Goal: Book appointment/travel/reservation

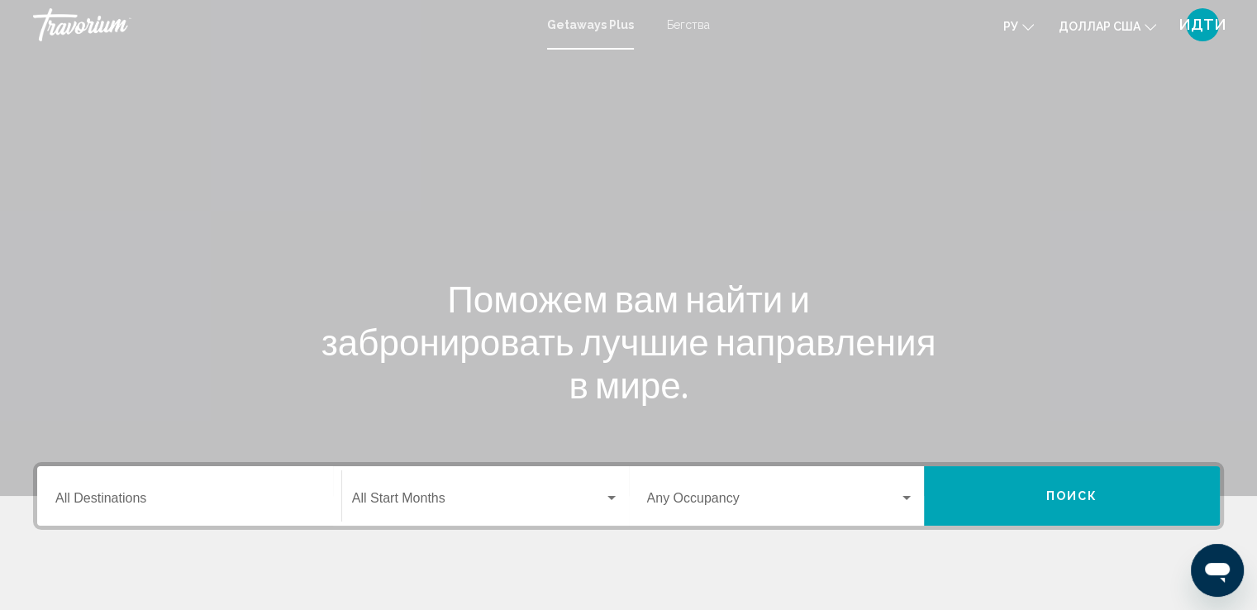
click at [66, 489] on div "Destination All Destinations" at bounding box center [189, 496] width 268 height 52
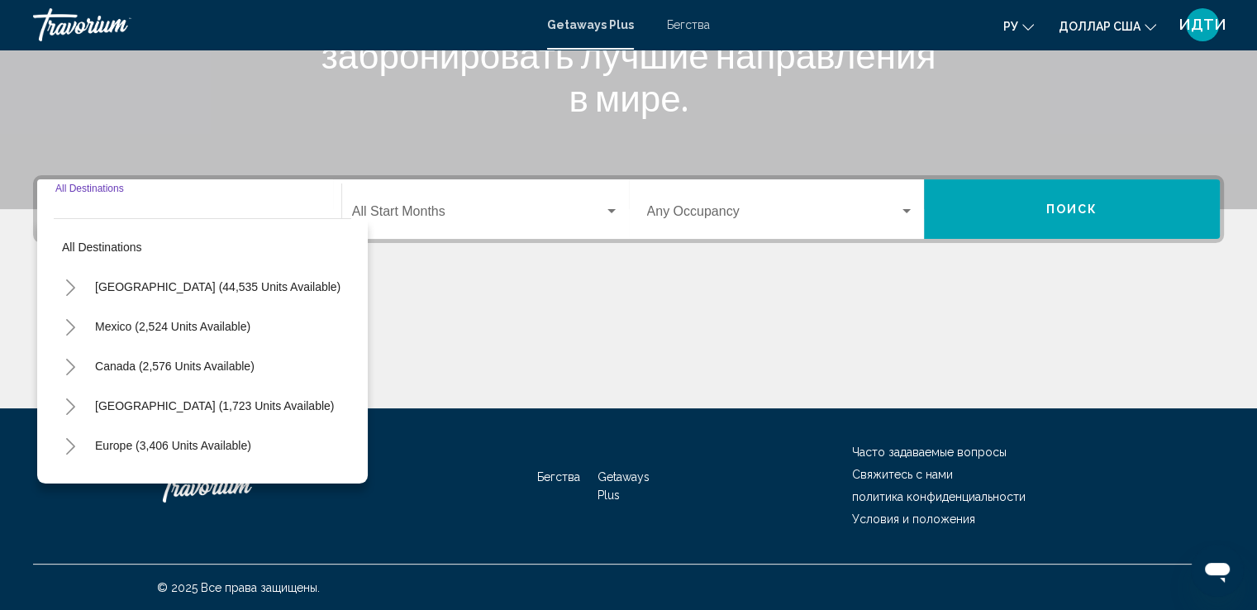
scroll to position [288, 0]
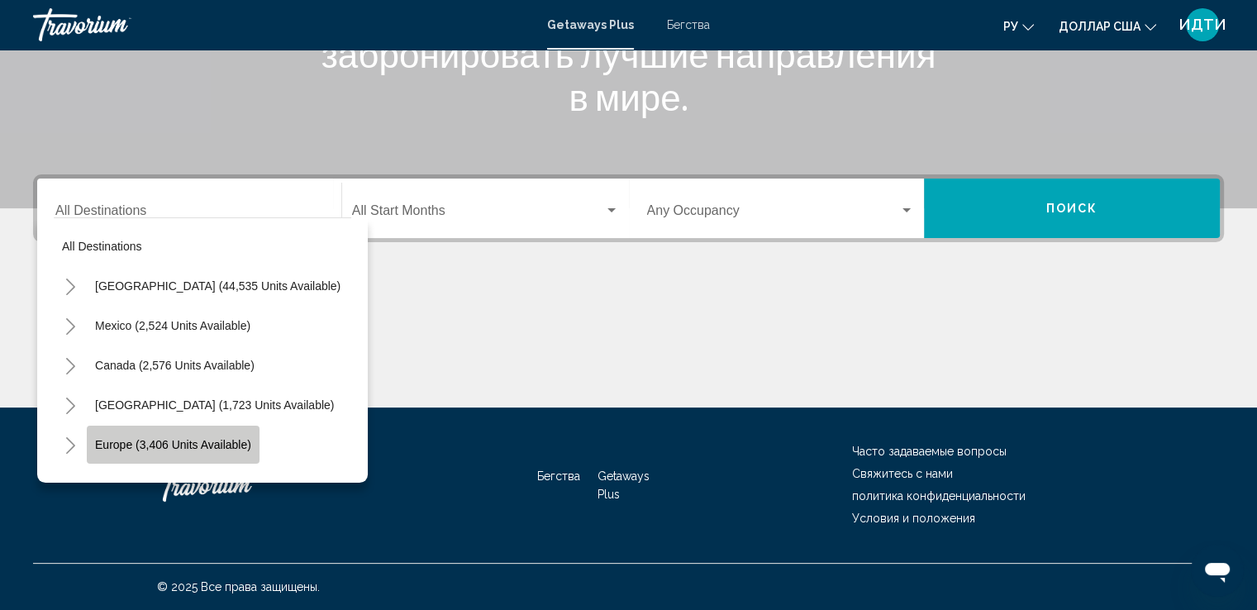
click at [121, 444] on span "Europe (3,406 units available)" at bounding box center [173, 444] width 156 height 13
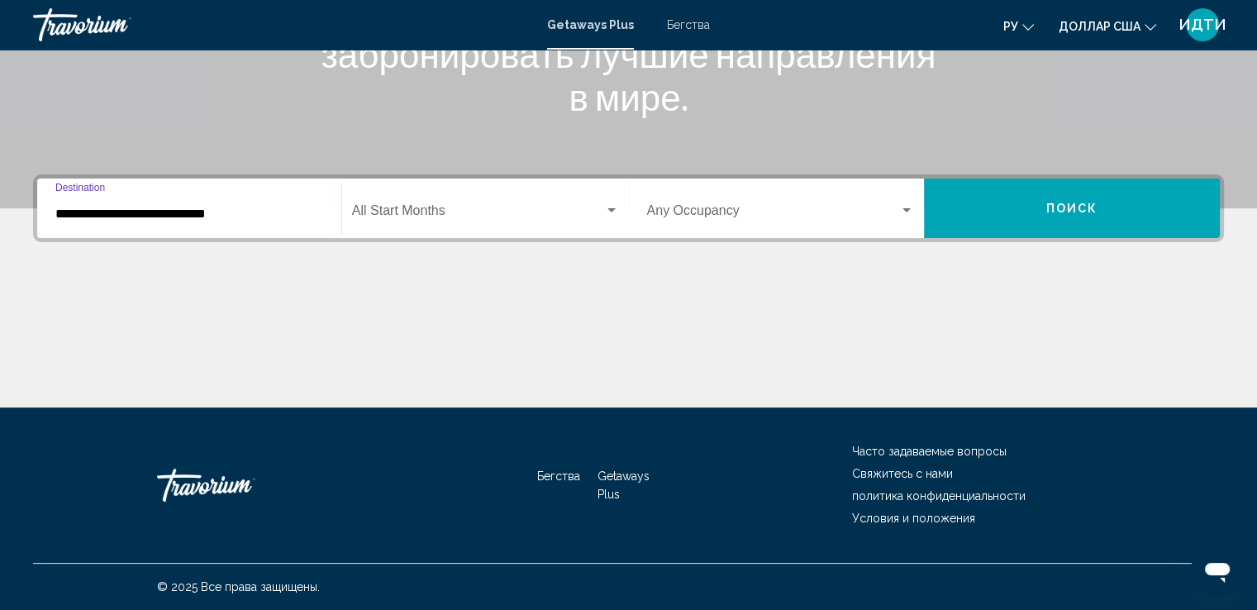
click at [218, 212] on input "**********" at bounding box center [189, 214] width 268 height 15
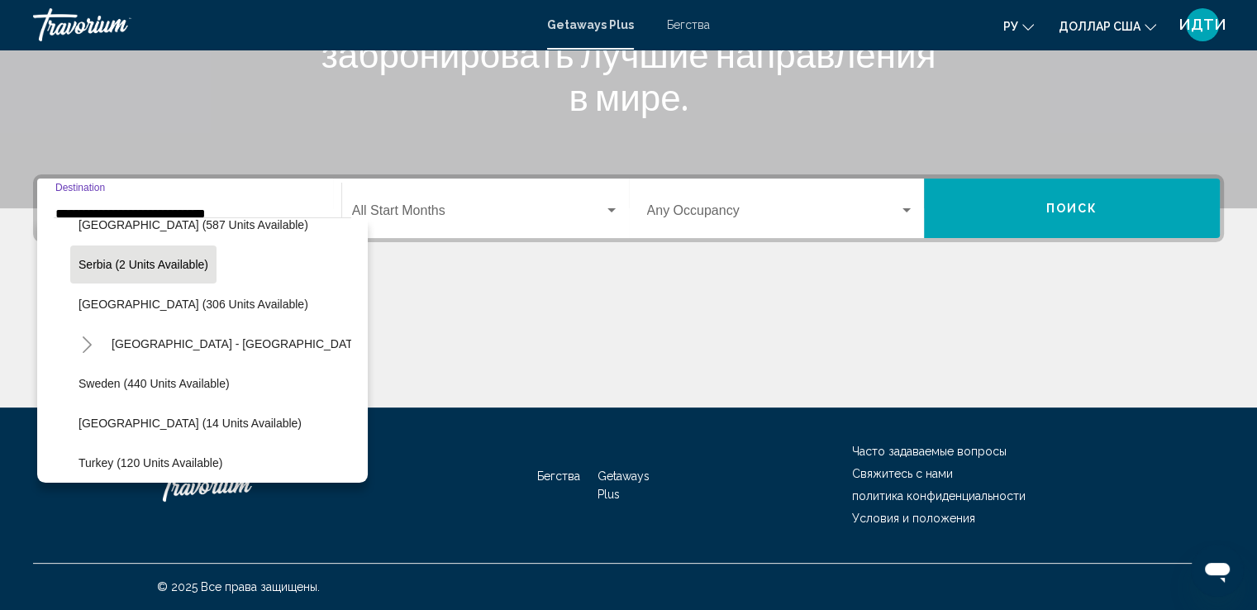
scroll to position [600, 0]
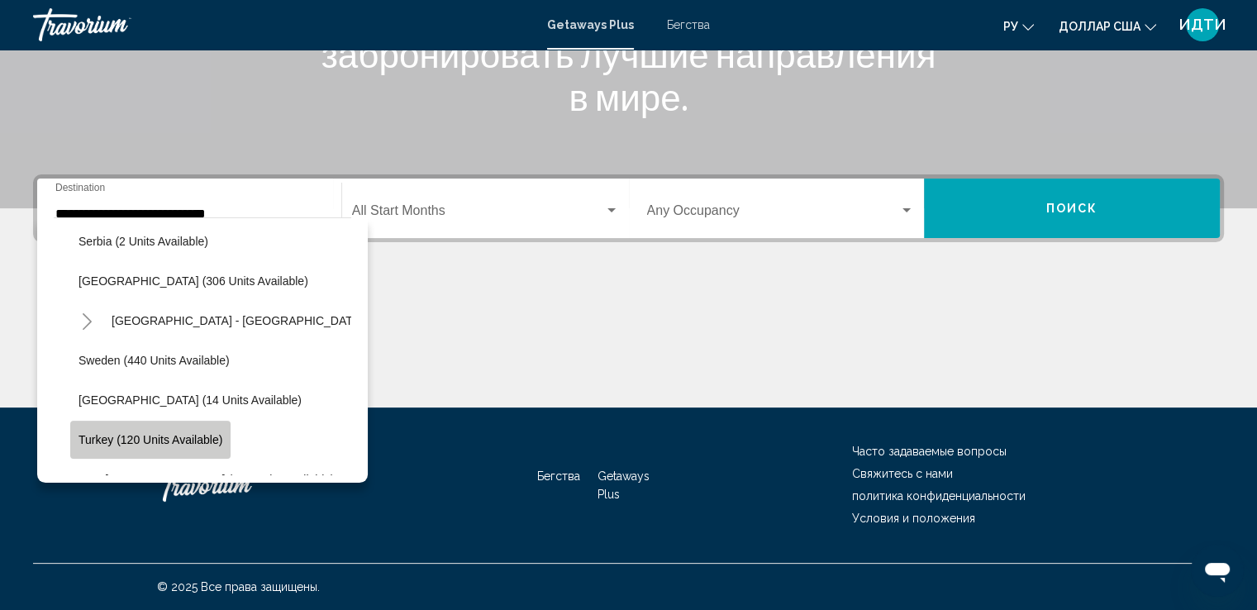
click at [188, 437] on span "Turkey (120 units available)" at bounding box center [151, 439] width 144 height 13
type input "**********"
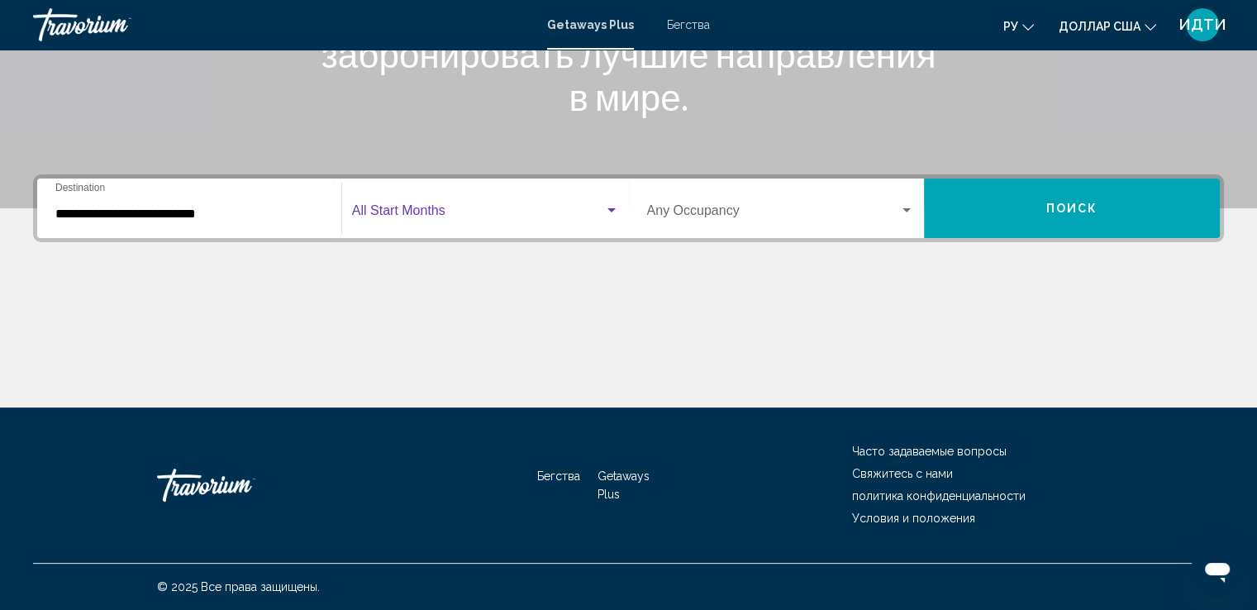
click at [608, 208] on div "Виджет поиска" at bounding box center [612, 210] width 8 height 4
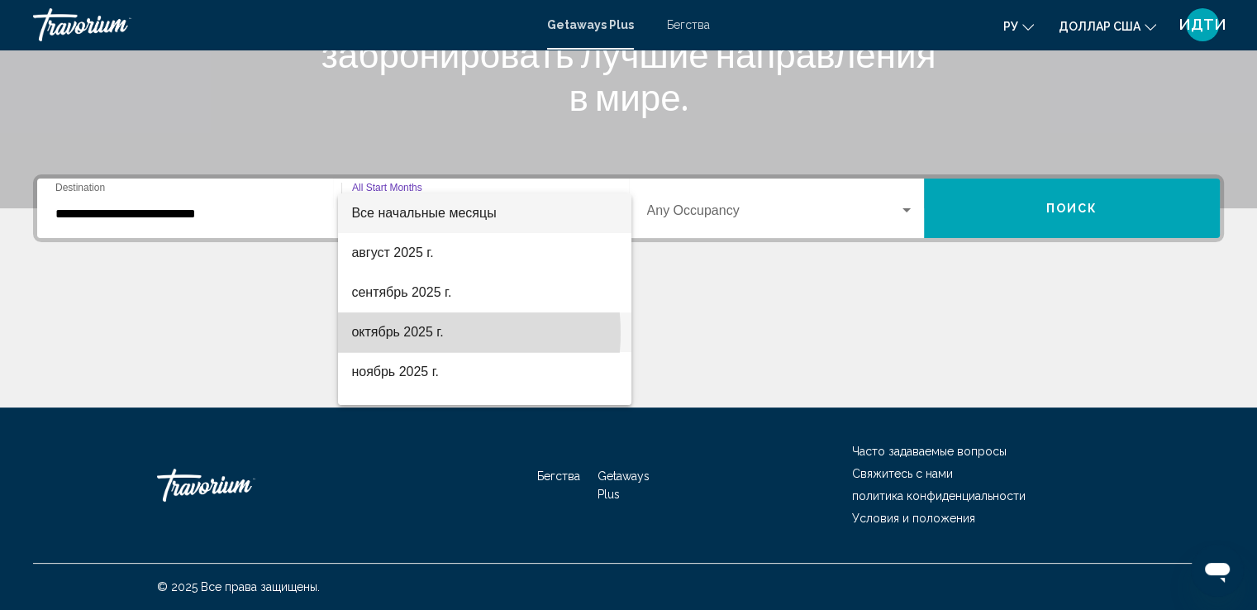
click at [427, 333] on font "октябрь 2025 г." at bounding box center [397, 332] width 92 height 14
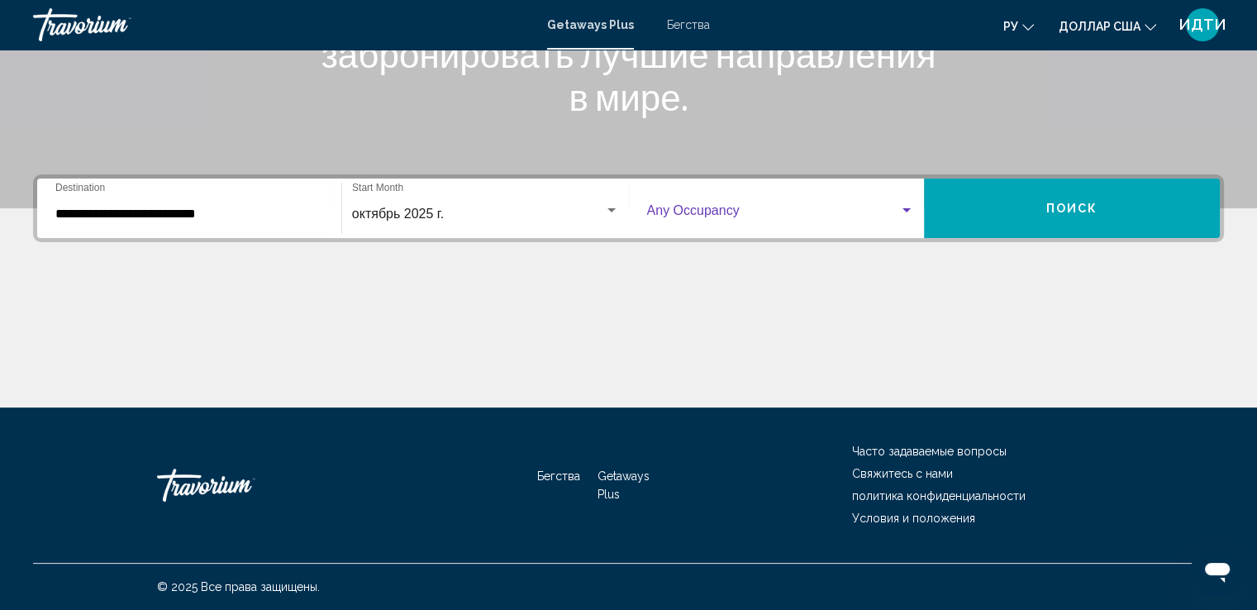
click at [909, 206] on div "Виджет поиска" at bounding box center [906, 210] width 15 height 13
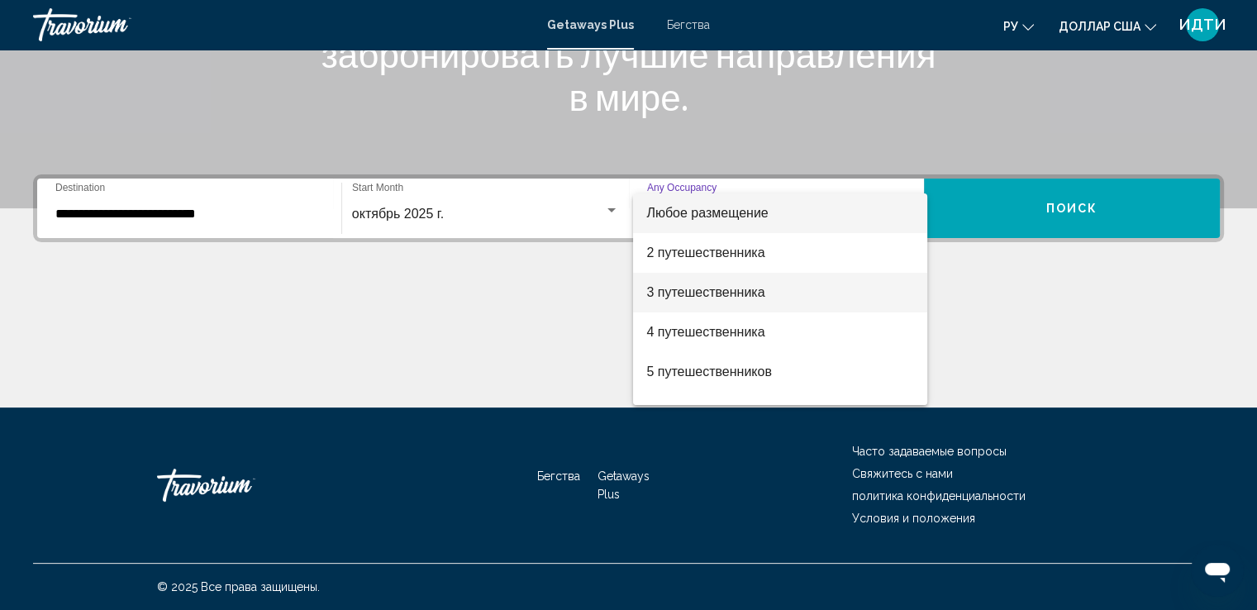
click at [729, 296] on font "3 путешественника" at bounding box center [705, 292] width 118 height 14
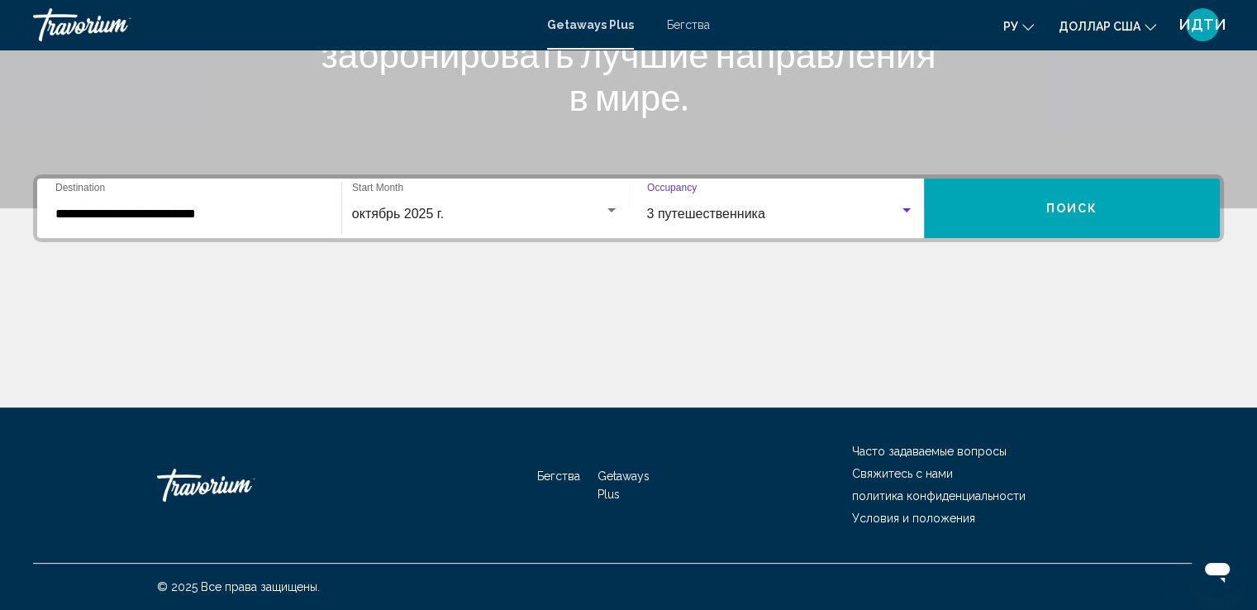
click at [1032, 198] on button "Поиск" at bounding box center [1072, 209] width 296 height 60
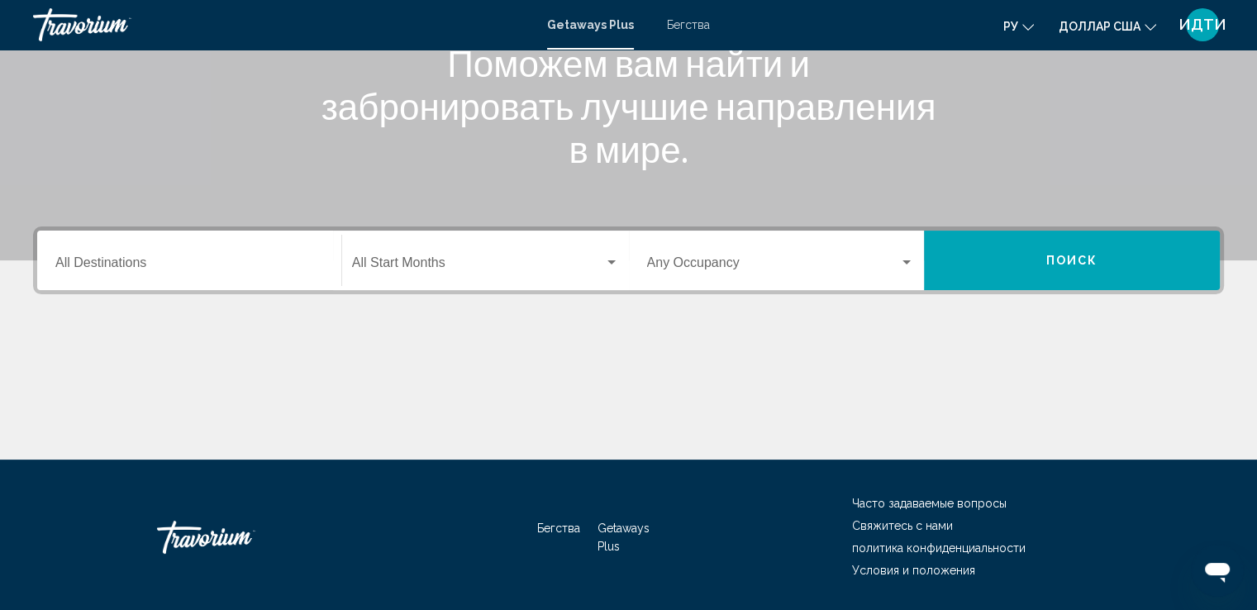
scroll to position [248, 0]
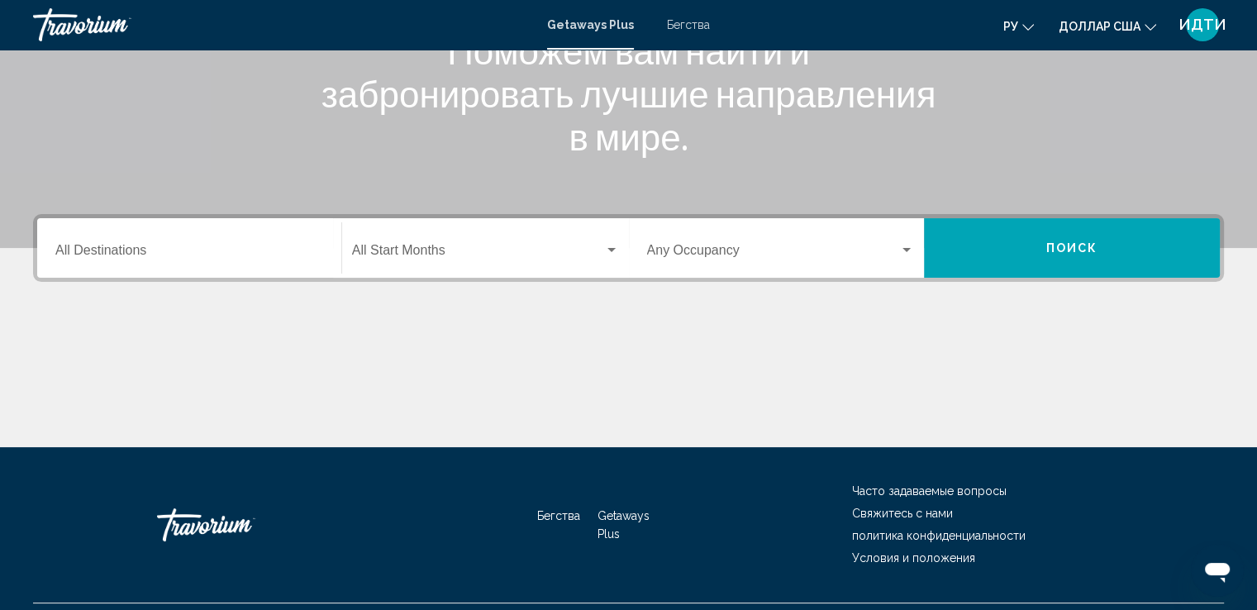
click at [129, 255] on input "Destination All Destinations" at bounding box center [189, 253] width 268 height 15
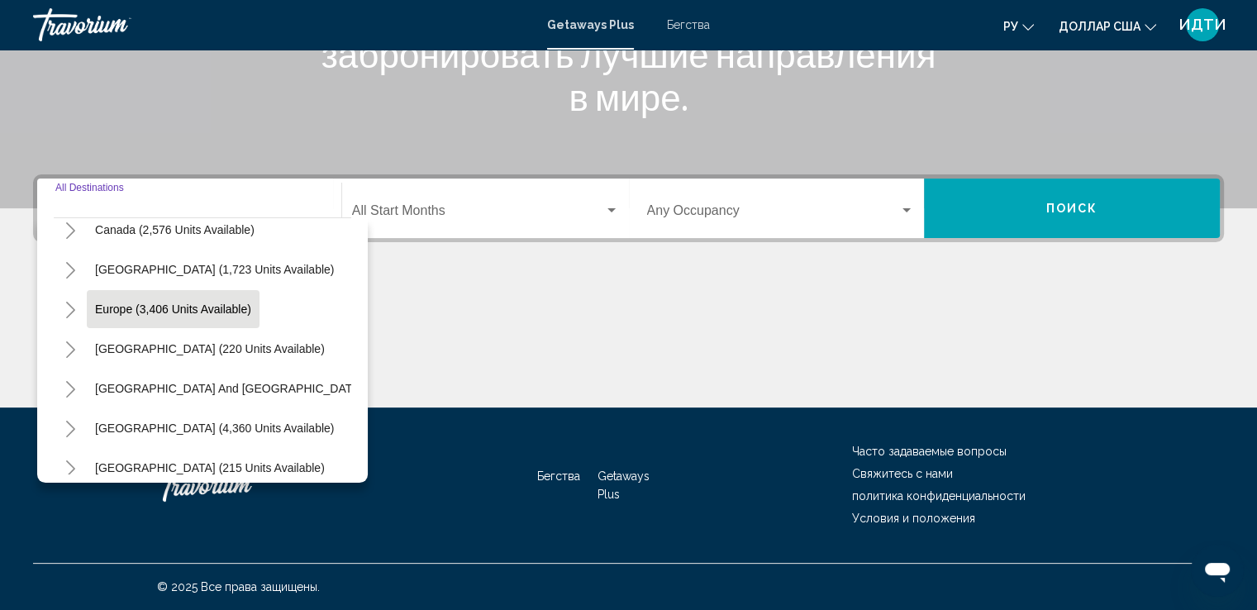
scroll to position [165, 0]
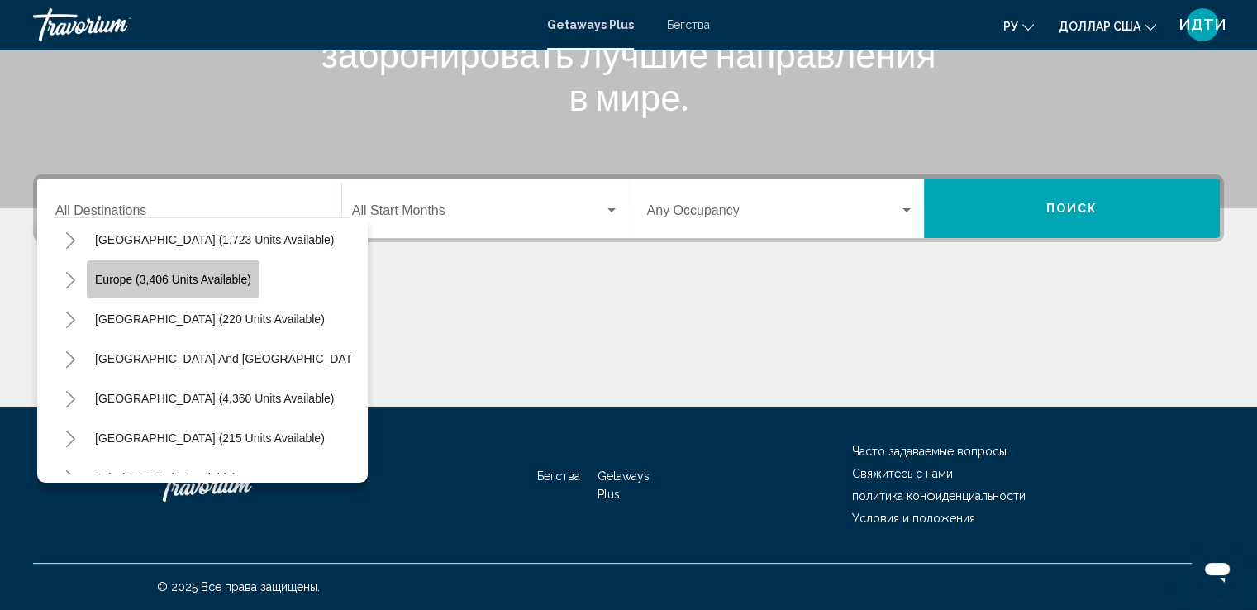
click at [194, 274] on span "Europe (3,406 units available)" at bounding box center [173, 279] width 156 height 13
type input "**********"
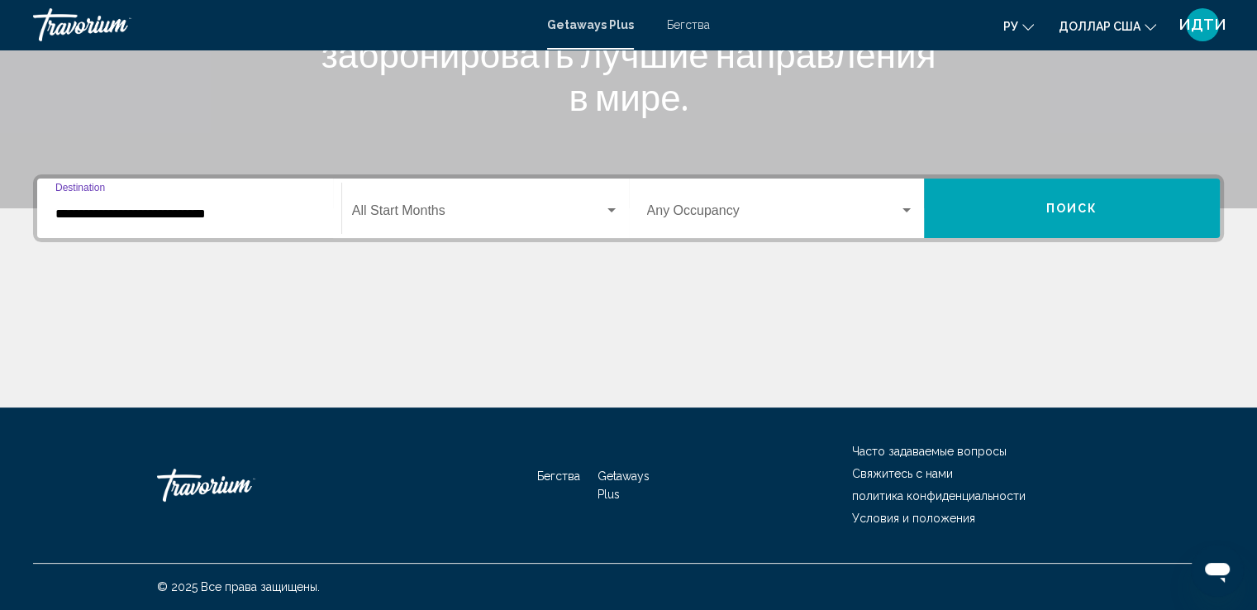
click at [105, 211] on input "**********" at bounding box center [189, 214] width 268 height 15
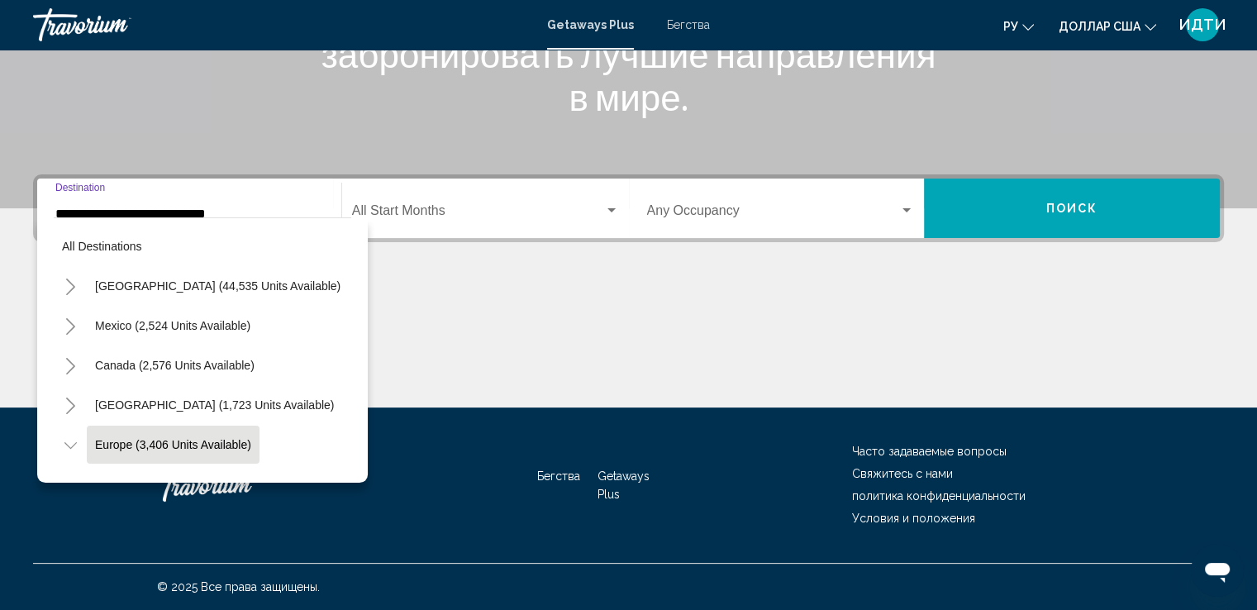
scroll to position [104, 0]
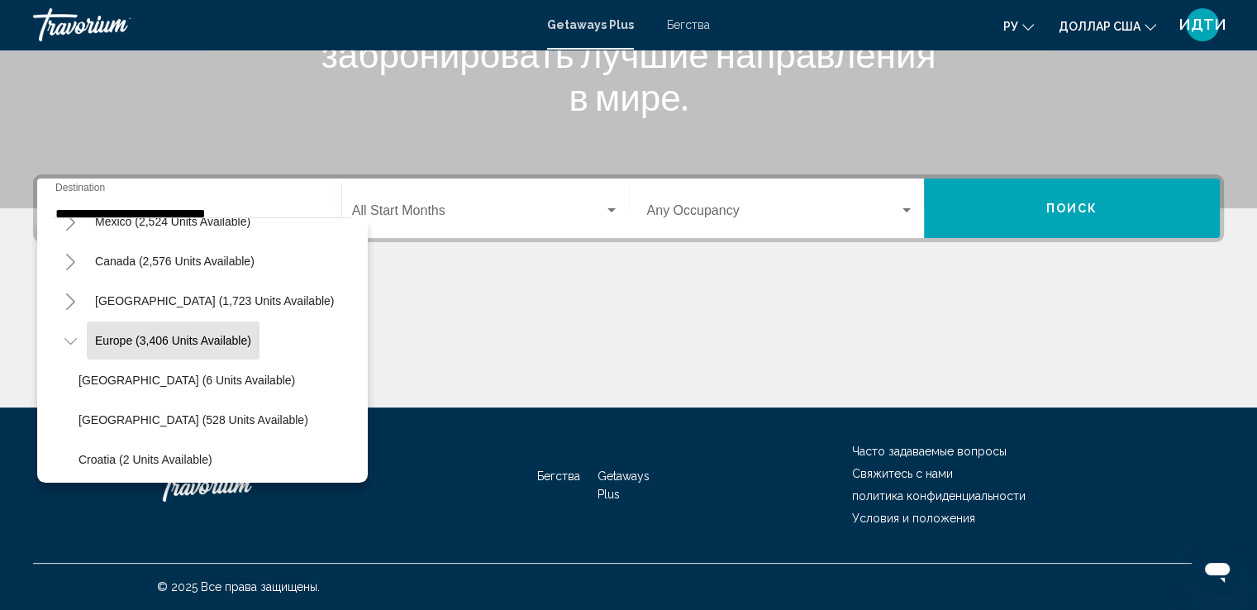
click at [509, 309] on div "Основное содержание" at bounding box center [628, 346] width 1191 height 124
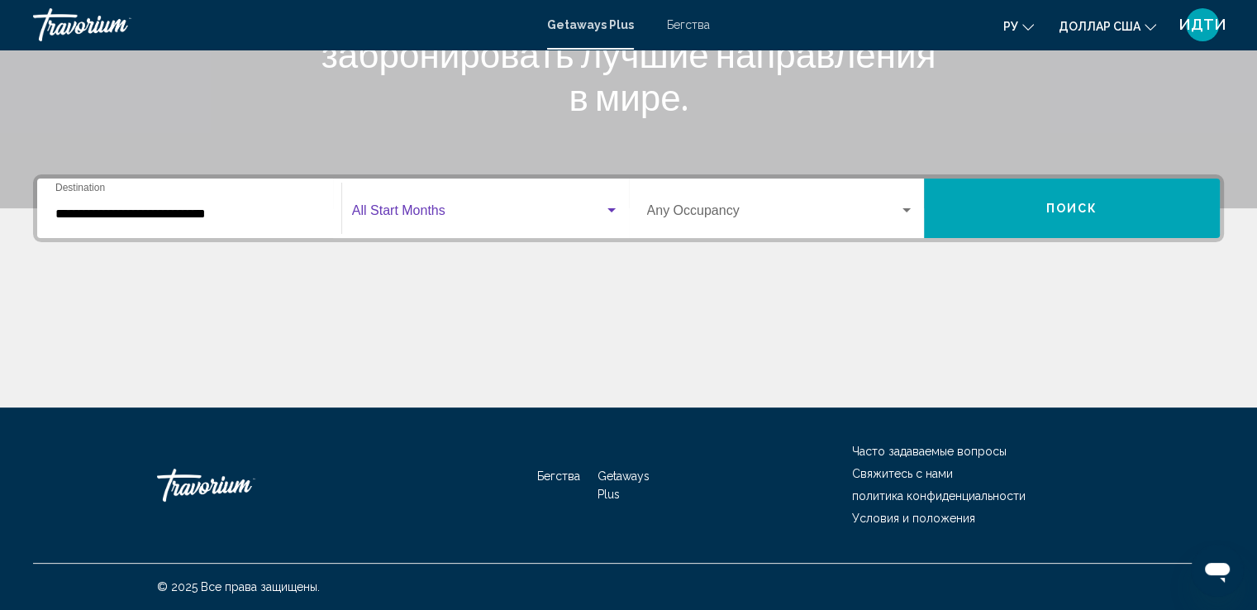
click at [613, 204] on div "Виджет поиска" at bounding box center [611, 210] width 15 height 13
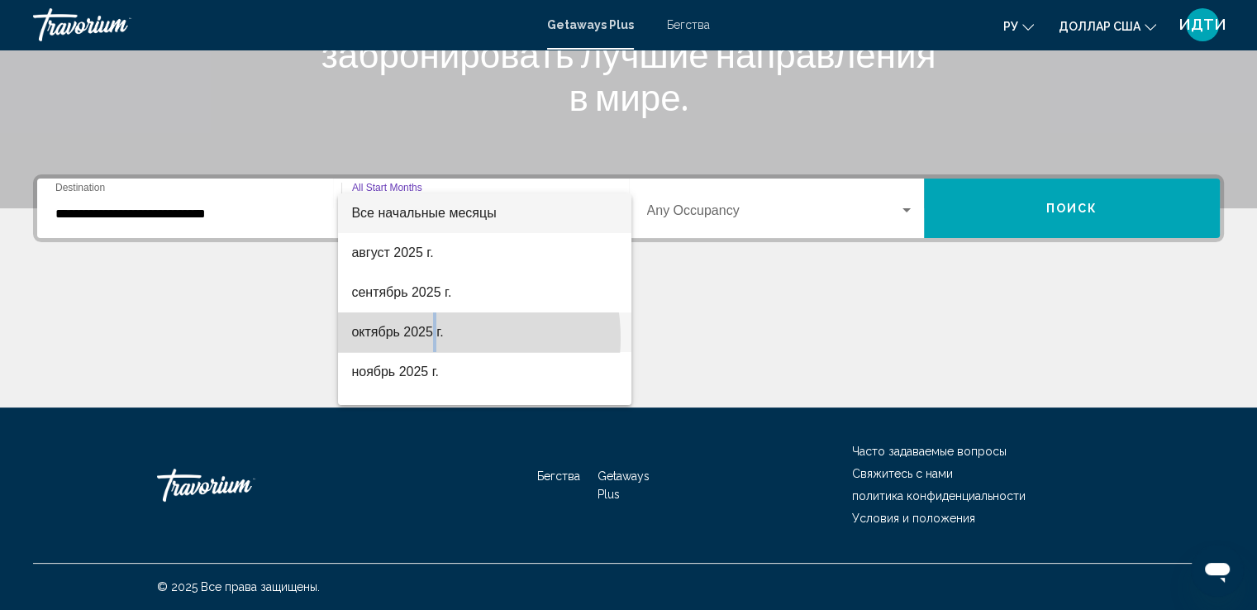
click at [436, 338] on font "октябрь 2025 г." at bounding box center [397, 332] width 92 height 14
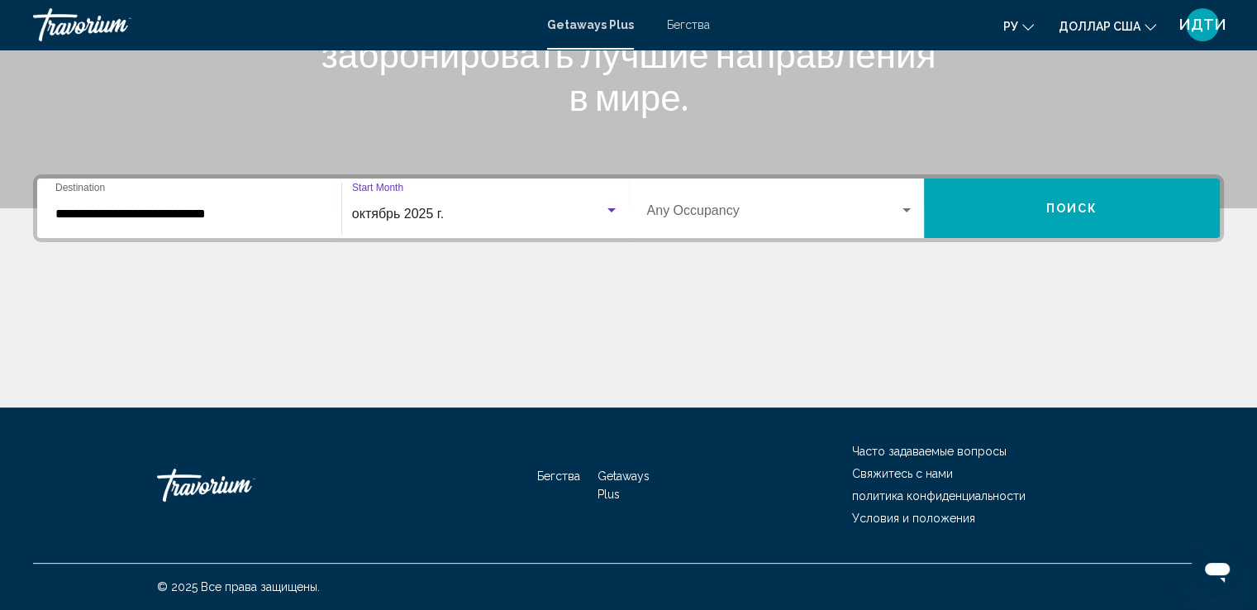
click at [911, 206] on div "Виджет поиска" at bounding box center [906, 210] width 15 height 13
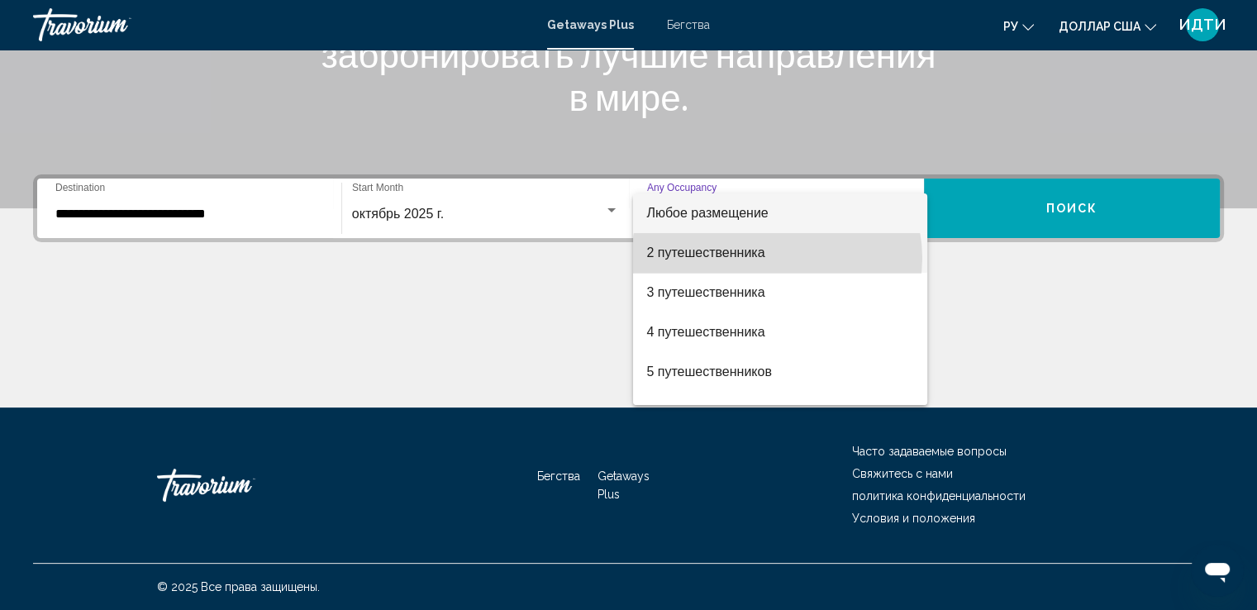
click at [777, 258] on span "2 путешественника" at bounding box center [780, 253] width 268 height 40
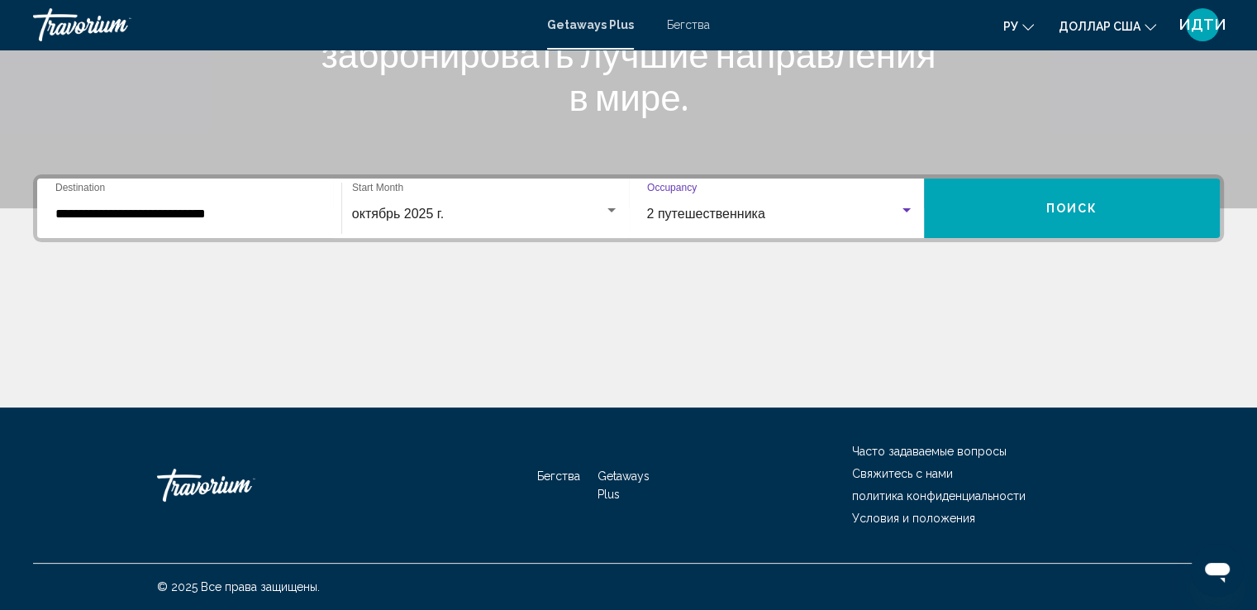
click at [1041, 202] on button "Поиск" at bounding box center [1072, 209] width 296 height 60
